Goal: Task Accomplishment & Management: Manage account settings

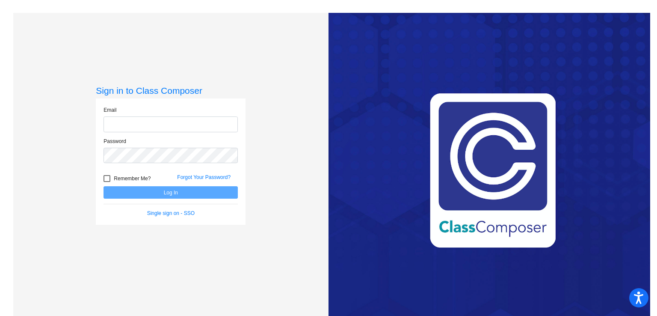
type input "[EMAIL_ADDRESS][DOMAIN_NAME]"
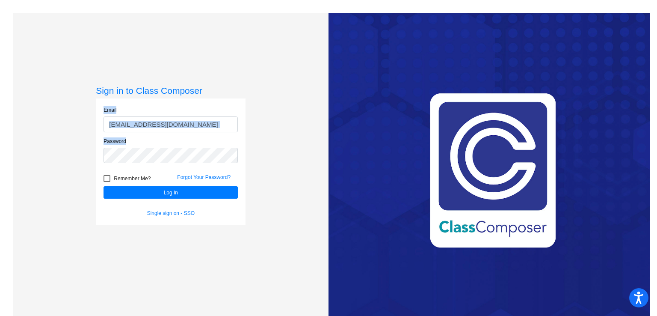
drag, startPoint x: 259, startPoint y: 89, endPoint x: 192, endPoint y: 202, distance: 132.4
click at [192, 202] on div "Sign in to Class Composer Email [EMAIL_ADDRESS][DOMAIN_NAME] Password Remember …" at bounding box center [170, 171] width 315 height 316
click at [257, 150] on div "Sign in to Class Composer Email [EMAIL_ADDRESS][DOMAIN_NAME] Password Remember …" at bounding box center [170, 171] width 315 height 316
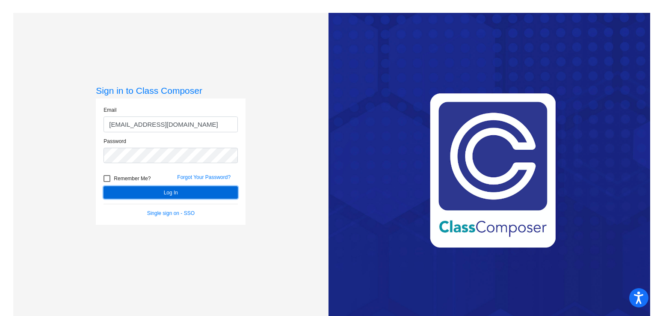
click at [187, 192] on button "Log In" at bounding box center [171, 192] width 134 height 12
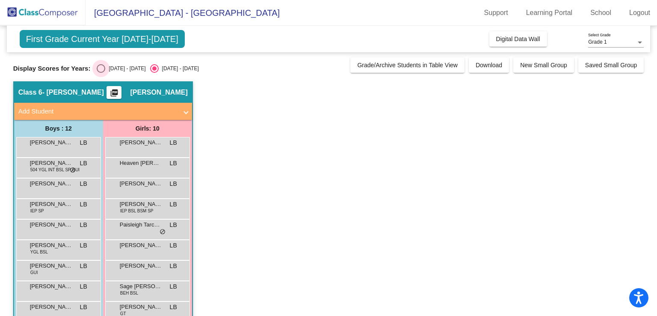
click at [99, 70] on div "Select an option" at bounding box center [101, 68] width 9 height 9
click at [101, 73] on input "[DATE] - [DATE]" at bounding box center [101, 73] width 0 height 0
radio input "true"
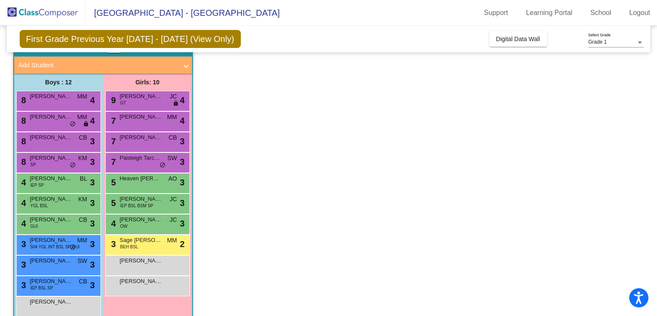
scroll to position [62, 0]
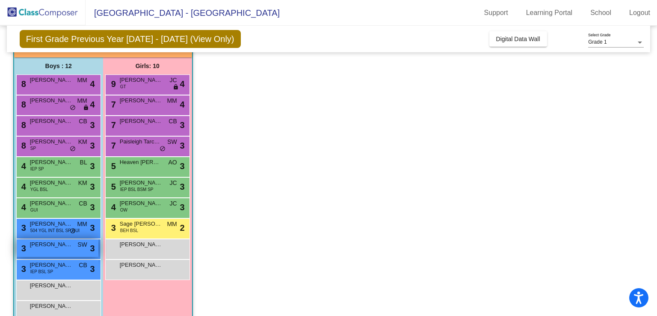
click at [59, 244] on span "[PERSON_NAME]" at bounding box center [51, 244] width 43 height 9
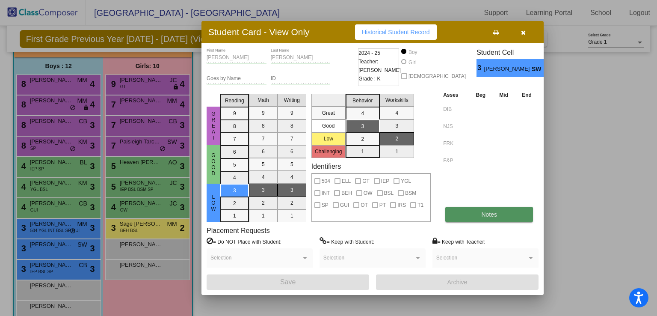
click at [470, 214] on button "Notes" at bounding box center [490, 214] width 88 height 15
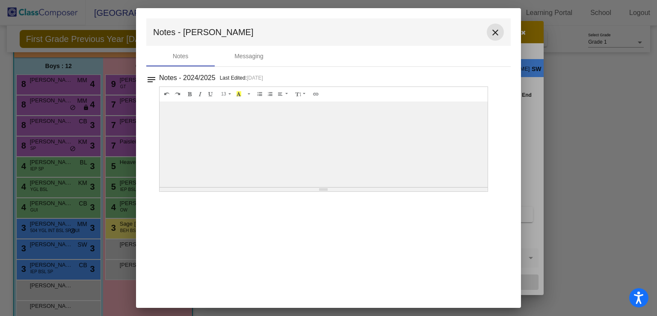
click at [493, 34] on mat-icon "close" at bounding box center [495, 32] width 10 height 10
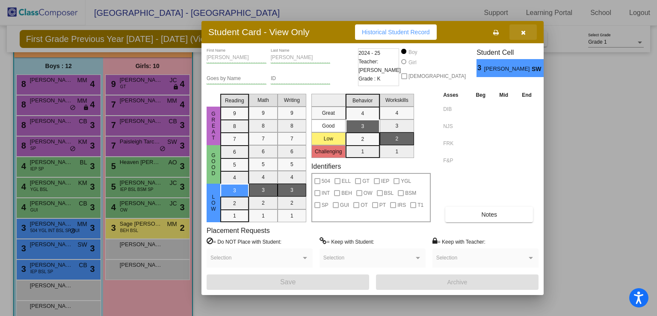
click at [524, 31] on icon "button" at bounding box center [523, 33] width 5 height 6
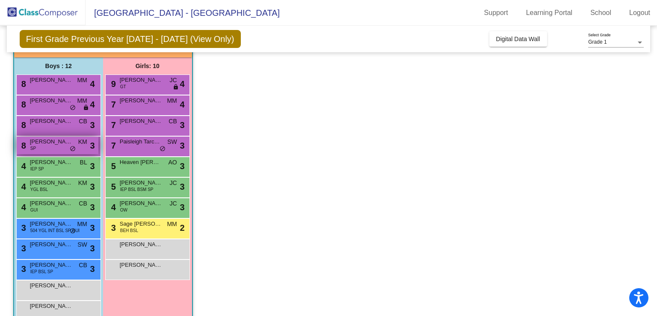
click at [50, 149] on div "8 [PERSON_NAME] SP KM lock do_not_disturb_alt 3" at bounding box center [58, 146] width 82 height 18
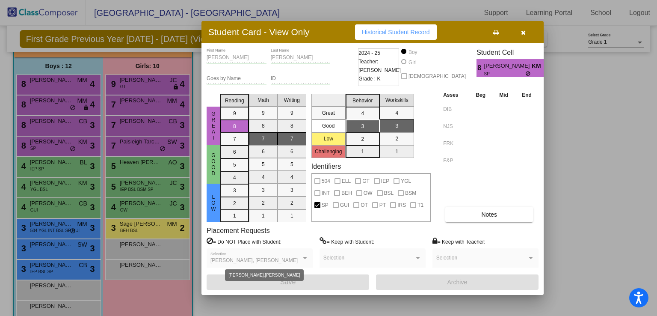
click at [298, 258] on div "[PERSON_NAME], [PERSON_NAME]" at bounding box center [256, 261] width 91 height 6
click at [303, 257] on div at bounding box center [305, 258] width 8 height 6
click at [521, 35] on icon "button" at bounding box center [523, 33] width 5 height 6
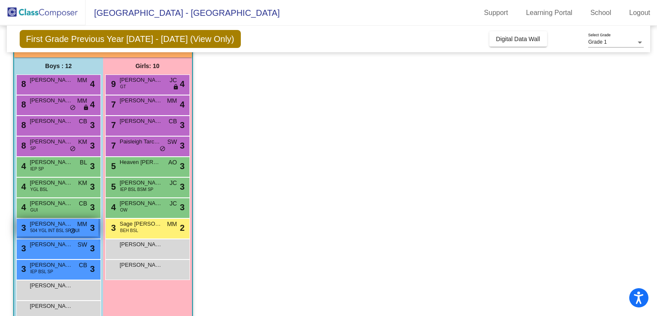
click at [63, 232] on span "504 YGL INT BSL SP GUI" at bounding box center [54, 230] width 49 height 6
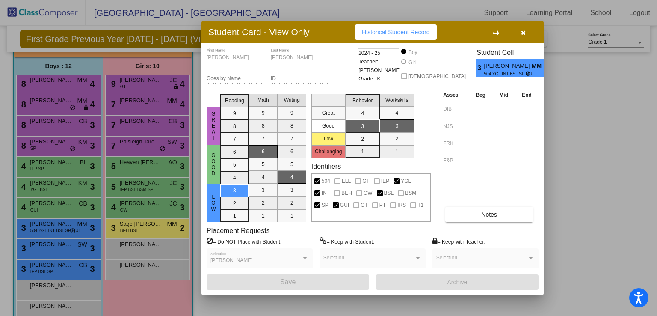
click at [56, 107] on div at bounding box center [328, 158] width 657 height 316
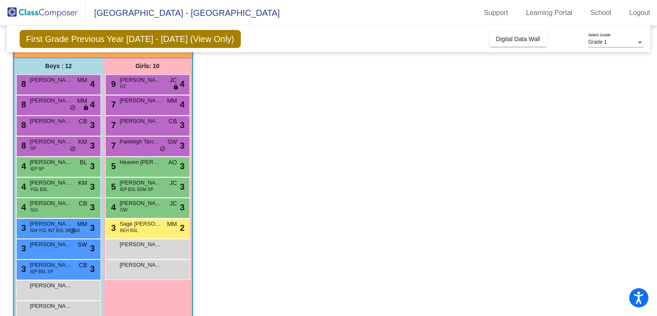
click at [56, 107] on div "8 [PERSON_NAME] MM lock do_not_disturb_alt 4" at bounding box center [58, 104] width 82 height 18
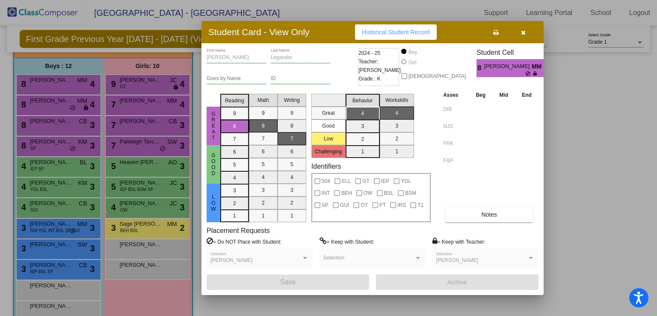
click at [131, 88] on div at bounding box center [328, 158] width 657 height 316
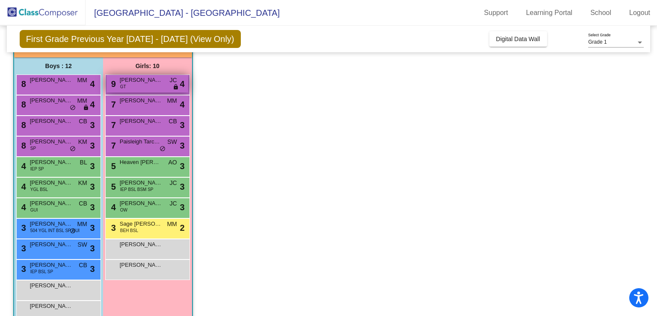
click at [151, 86] on div "9 [PERSON_NAME] GT JC lock do_not_disturb_alt 4" at bounding box center [148, 84] width 82 height 18
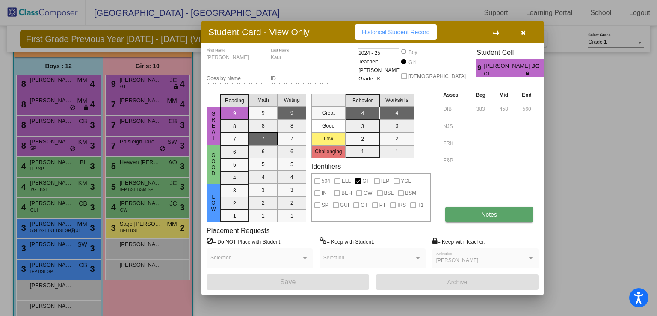
click at [494, 214] on span "Notes" at bounding box center [489, 214] width 16 height 7
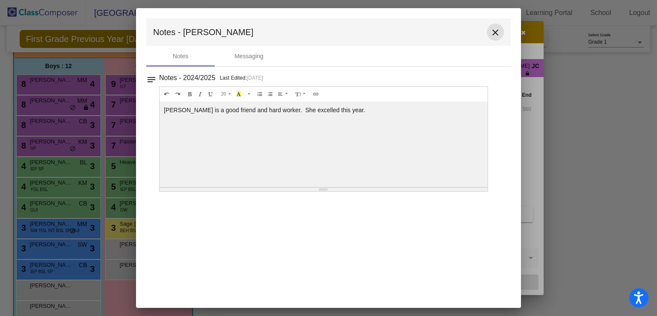
click at [493, 31] on mat-icon "close" at bounding box center [495, 32] width 10 height 10
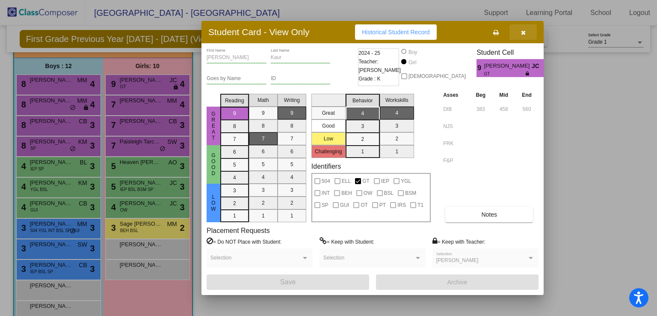
click at [521, 32] on icon "button" at bounding box center [523, 33] width 5 height 6
